Goal: Task Accomplishment & Management: Use online tool/utility

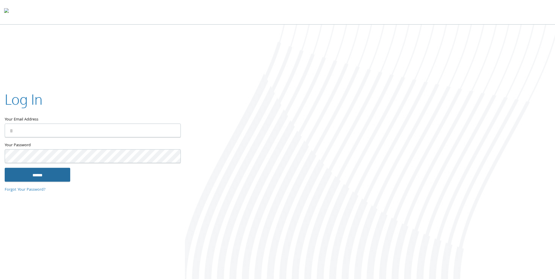
type input "**********"
click at [58, 171] on input "******" at bounding box center [38, 175] width 66 height 14
type input "**********"
click at [48, 178] on input "******" at bounding box center [38, 175] width 66 height 14
